Goal: Task Accomplishment & Management: Use online tool/utility

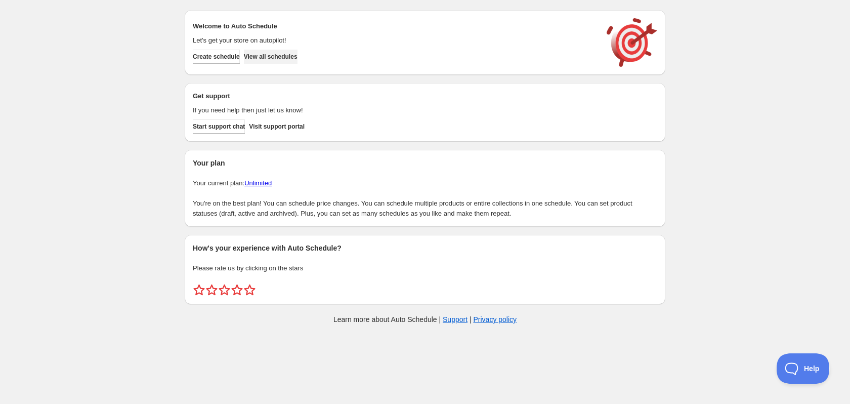
click at [298, 61] on button "View all schedules" at bounding box center [271, 57] width 54 height 14
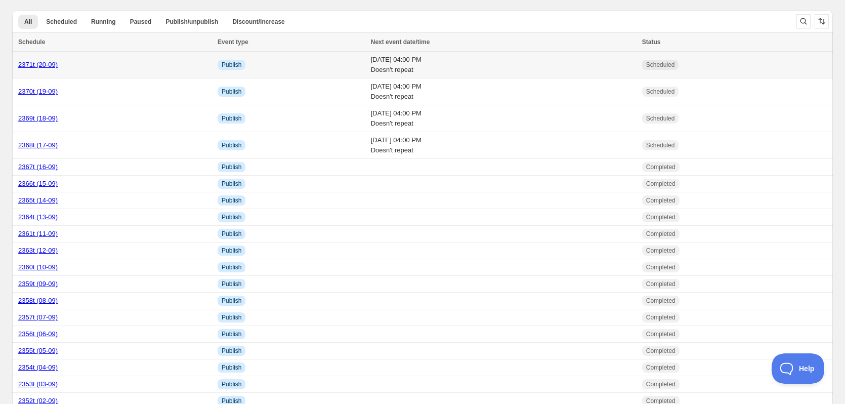
click at [133, 65] on div "2371t (20-09)" at bounding box center [114, 65] width 193 height 10
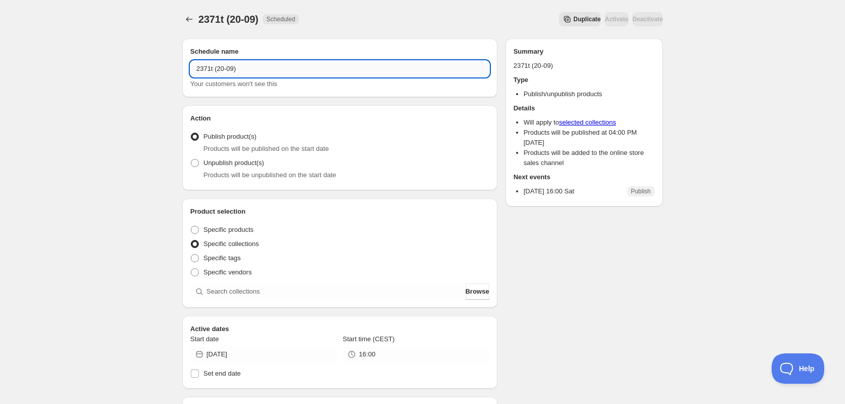
click at [255, 68] on input "2371t (20-09)" at bounding box center [339, 69] width 299 height 16
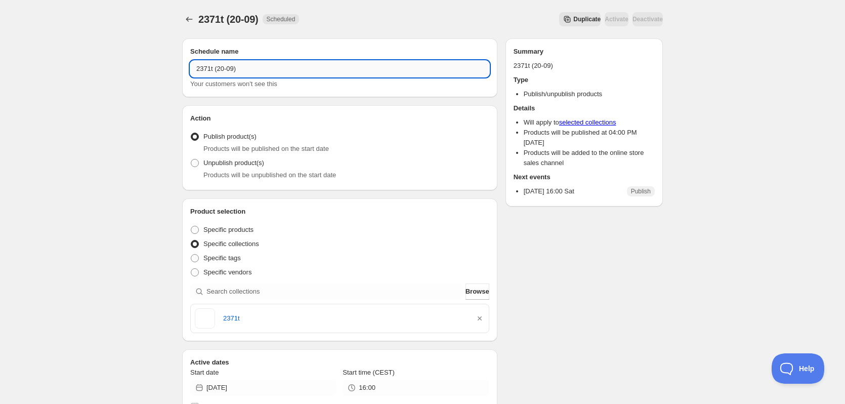
click at [255, 68] on input "2371t (20-09)" at bounding box center [339, 69] width 299 height 16
click at [566, 14] on button "Duplicate" at bounding box center [579, 19] width 41 height 14
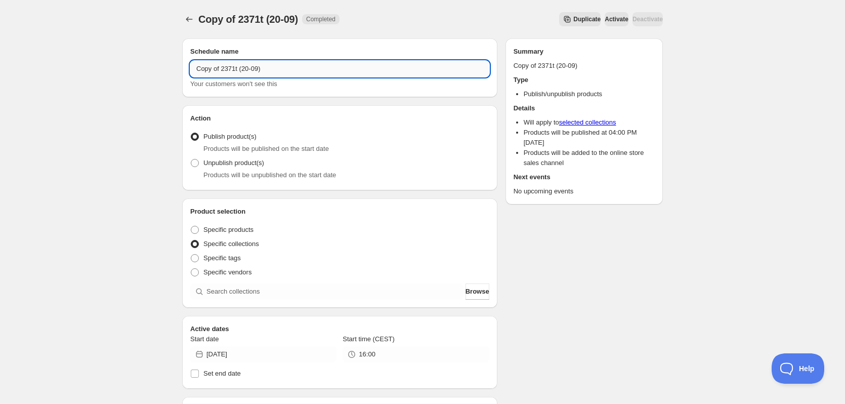
click at [305, 69] on input "Copy of 2371t (20-09)" at bounding box center [339, 69] width 299 height 16
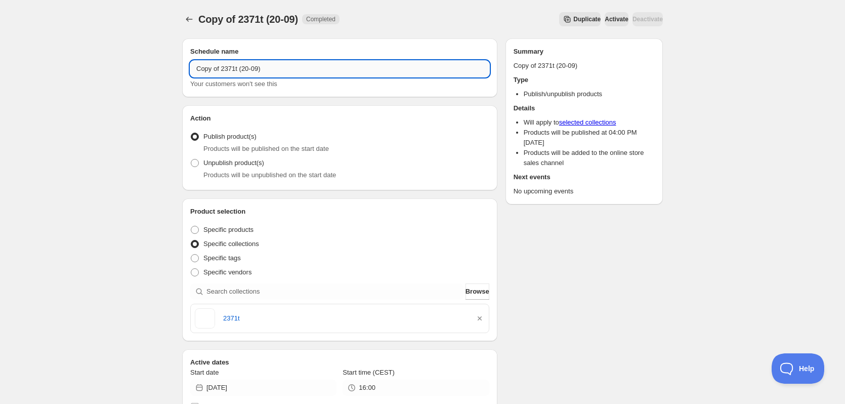
drag, startPoint x: 222, startPoint y: 68, endPoint x: 328, endPoint y: 76, distance: 107.1
click at [328, 76] on input "Copy of 2371t (20-09)" at bounding box center [339, 69] width 299 height 16
click at [256, 74] on input "Copy of 2371t (20-09)" at bounding box center [339, 69] width 299 height 16
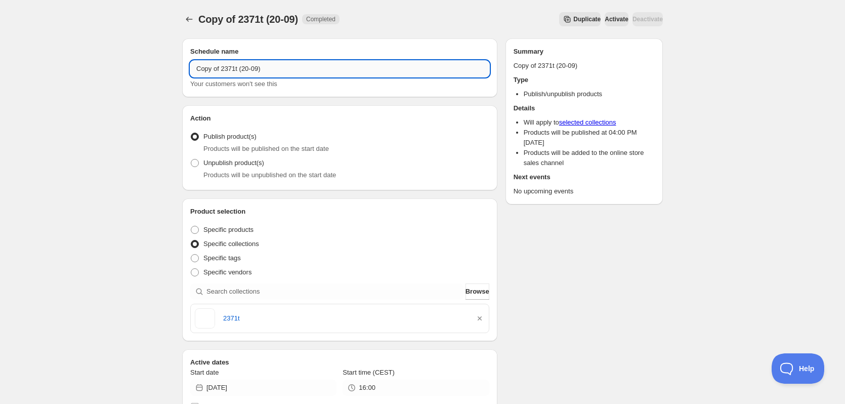
paste input "text"
click at [213, 69] on input "2371t (20-09)" at bounding box center [339, 69] width 299 height 16
click at [220, 71] on input "2372t (20-09)" at bounding box center [339, 69] width 299 height 16
click at [223, 70] on input "2372t (21-09)" at bounding box center [339, 69] width 299 height 16
drag, startPoint x: 213, startPoint y: 67, endPoint x: 150, endPoint y: 67, distance: 63.3
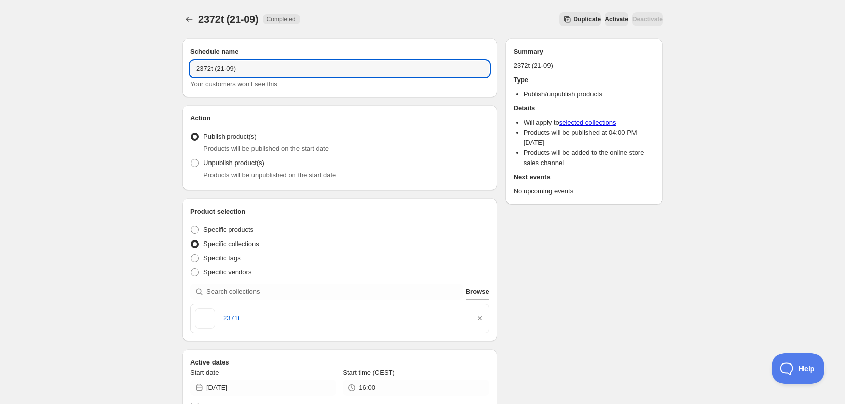
click at [156, 68] on div "2372t (21-09). This page is ready 2372t (21-09) Completed Duplicate Activate De…" at bounding box center [422, 389] width 845 height 778
type input "2372t (21-09)"
click at [479, 317] on icon "button" at bounding box center [480, 318] width 10 height 10
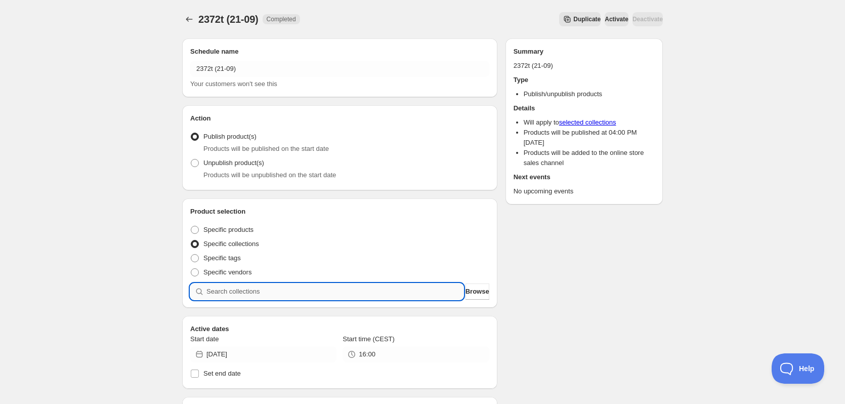
click at [335, 287] on input "search" at bounding box center [334, 291] width 257 height 16
paste input "2372t"
type input "2372t"
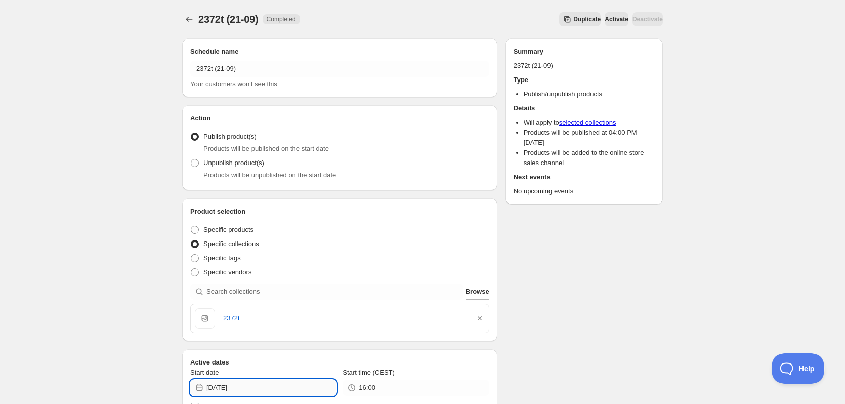
click at [253, 388] on input "[DATE]" at bounding box center [271, 388] width 130 height 16
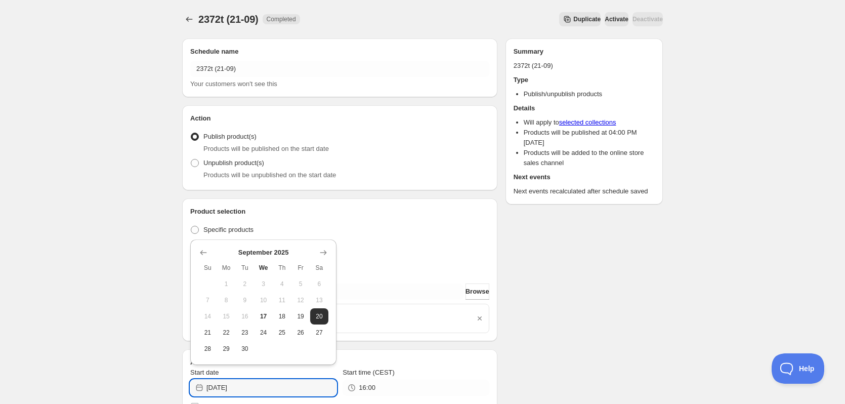
type input "2025-09-21"
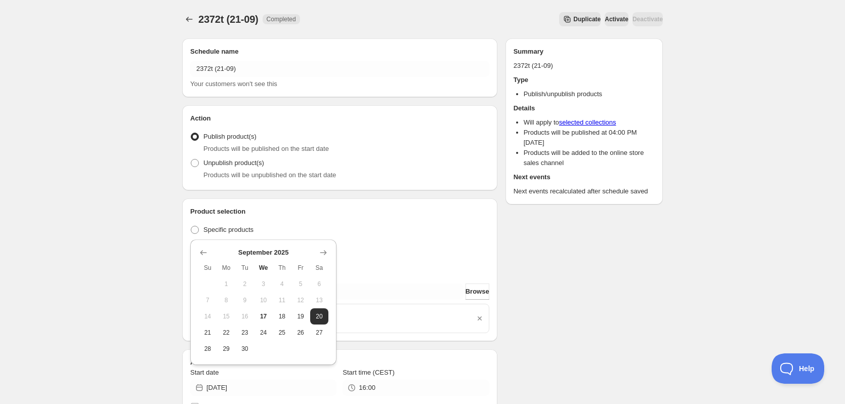
click at [555, 356] on div "Schedule name 2372t (21-09) Your customers won't see this Action Action Publish…" at bounding box center [418, 394] width 489 height 728
